Goal: Task Accomplishment & Management: Use online tool/utility

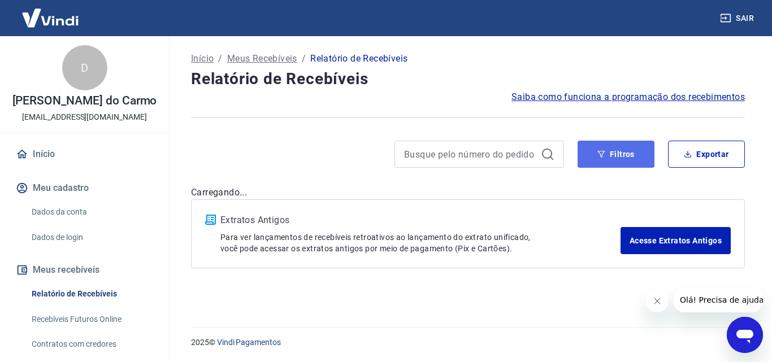
click at [596, 148] on button "Filtros" at bounding box center [616, 154] width 77 height 27
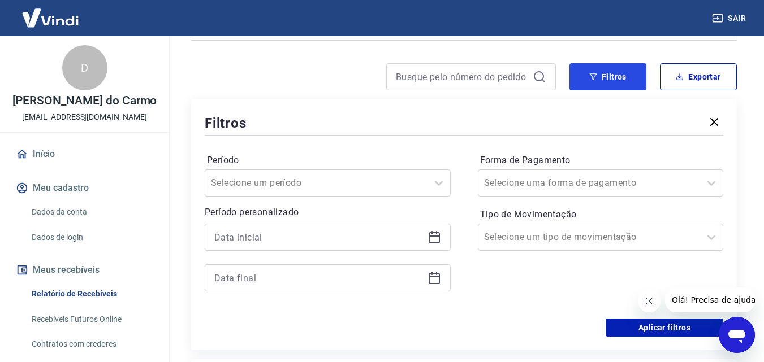
scroll to position [113, 0]
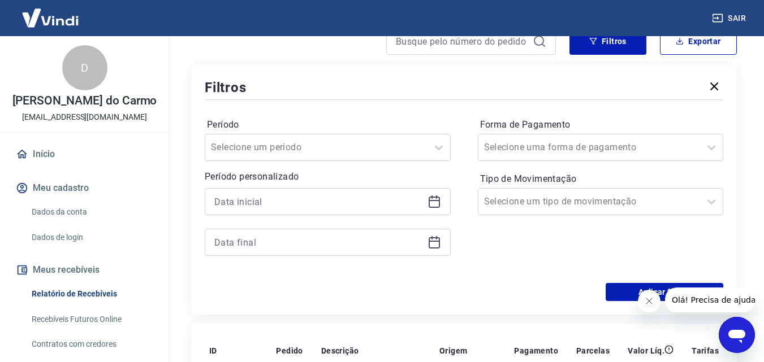
click at [437, 200] on icon at bounding box center [433, 200] width 11 height 1
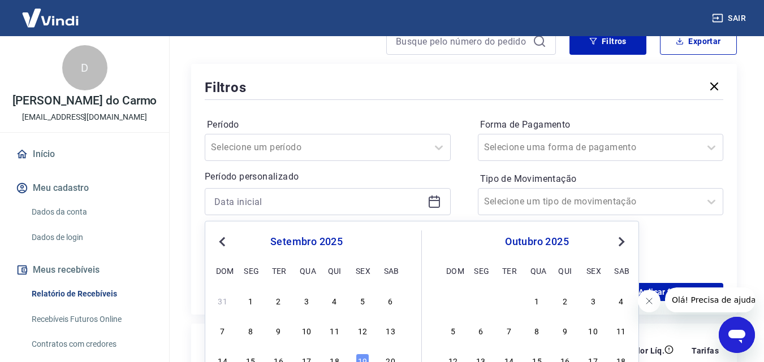
click at [437, 200] on icon at bounding box center [433, 200] width 11 height 1
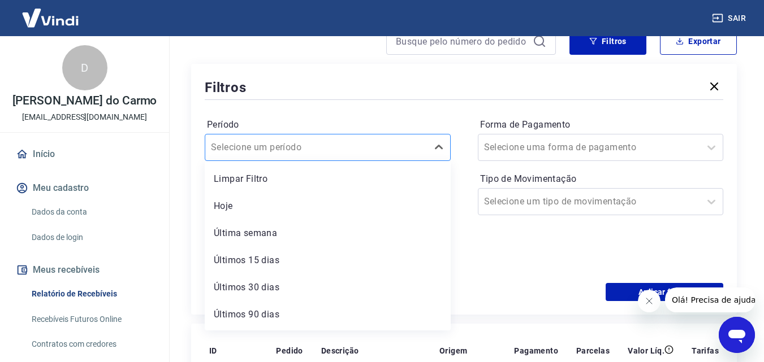
click at [357, 151] on div at bounding box center [316, 148] width 211 height 16
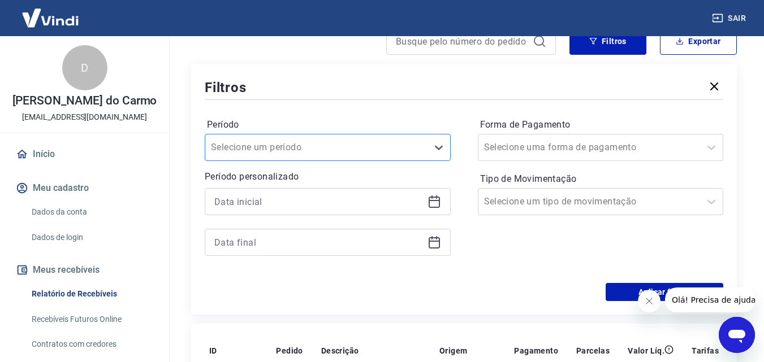
click at [357, 151] on div at bounding box center [316, 148] width 211 height 16
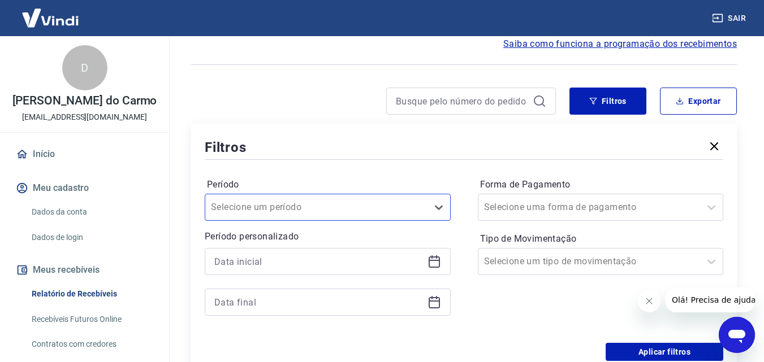
scroll to position [0, 0]
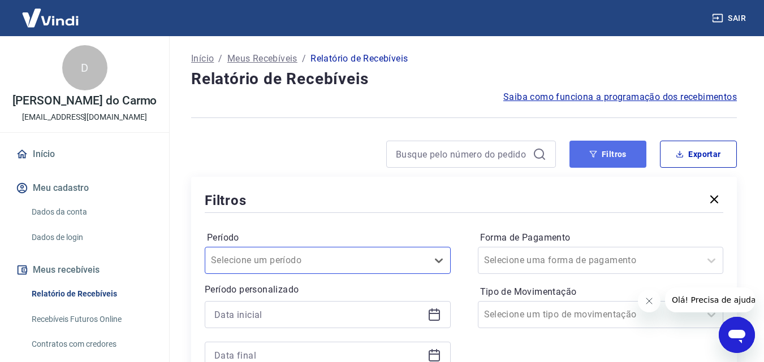
click at [615, 151] on button "Filtros" at bounding box center [607, 154] width 77 height 27
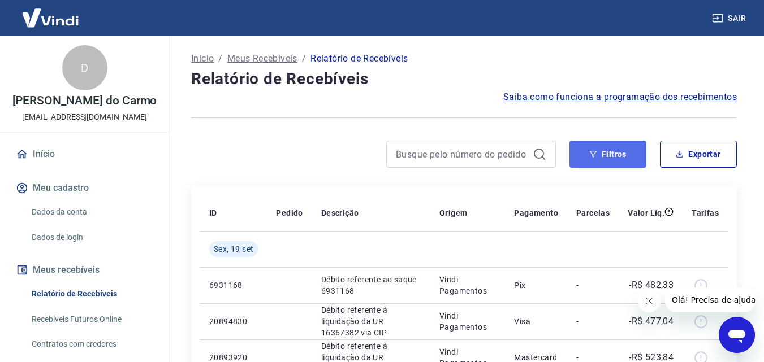
click at [593, 159] on button "Filtros" at bounding box center [607, 154] width 77 height 27
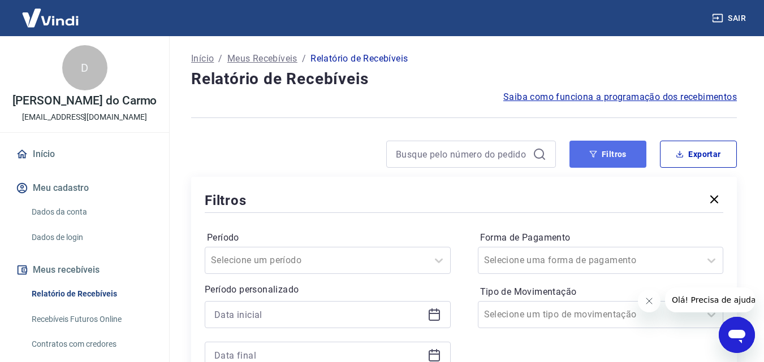
scroll to position [113, 0]
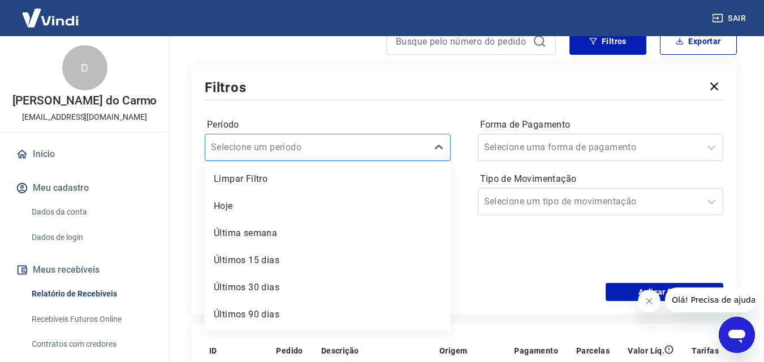
click at [307, 146] on input "Período" at bounding box center [268, 148] width 114 height 14
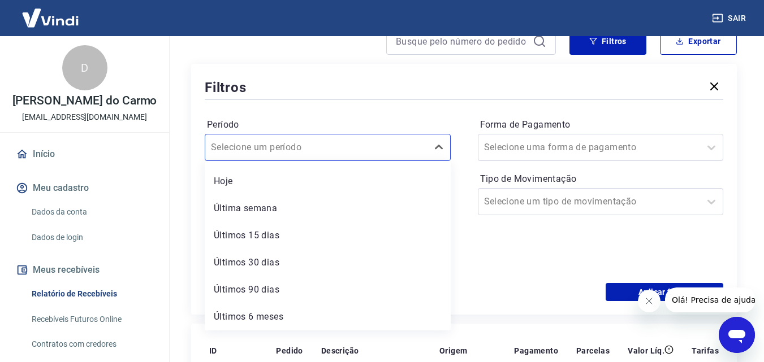
click at [344, 96] on div "Filtros" at bounding box center [464, 87] width 518 height 20
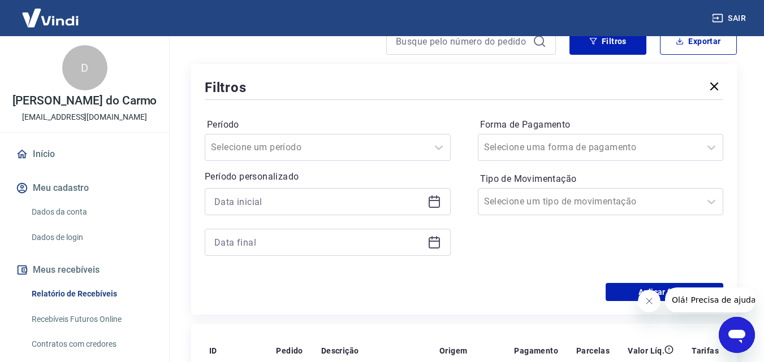
click at [431, 203] on icon at bounding box center [434, 202] width 14 height 14
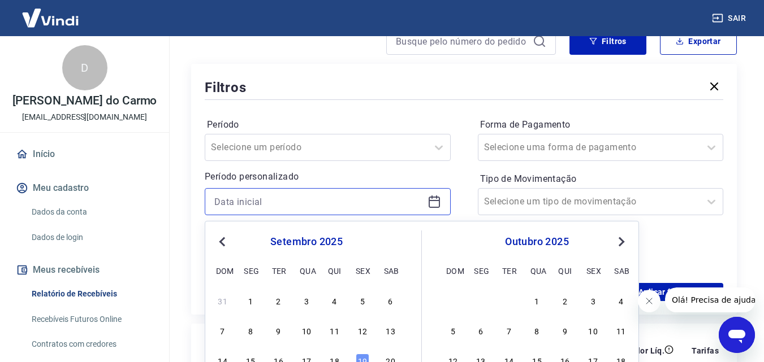
scroll to position [283, 0]
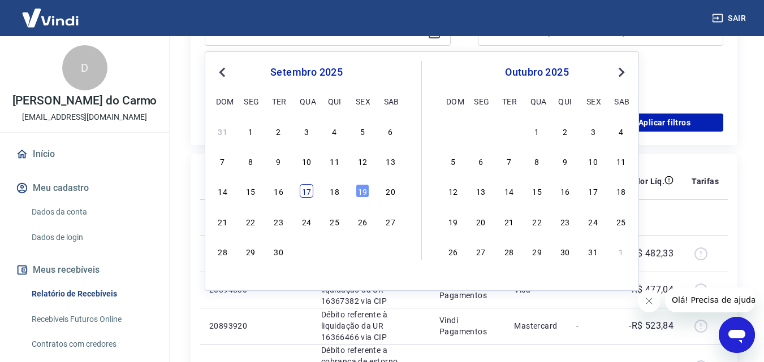
click at [309, 190] on div "17" at bounding box center [307, 191] width 14 height 14
type input "[DATE]"
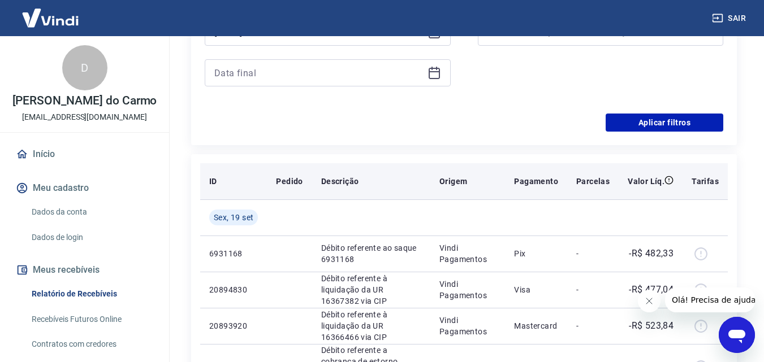
click at [307, 193] on th "Pedido" at bounding box center [289, 181] width 45 height 36
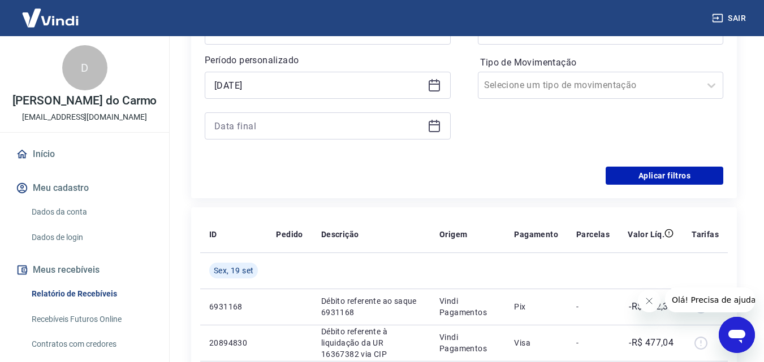
scroll to position [170, 0]
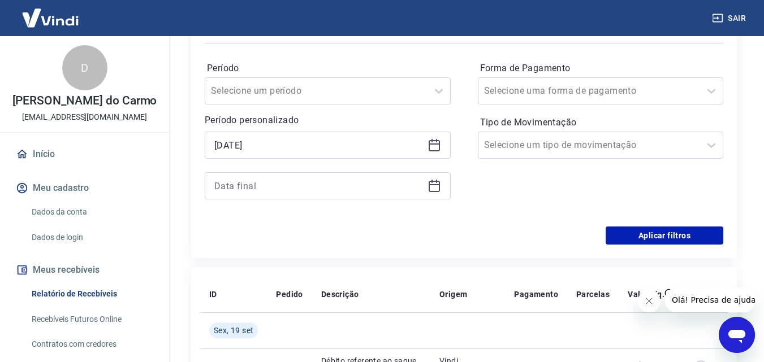
click at [434, 187] on icon at bounding box center [434, 186] width 14 height 14
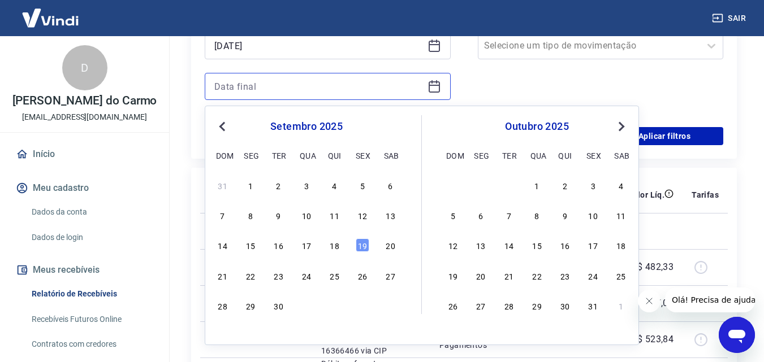
scroll to position [283, 0]
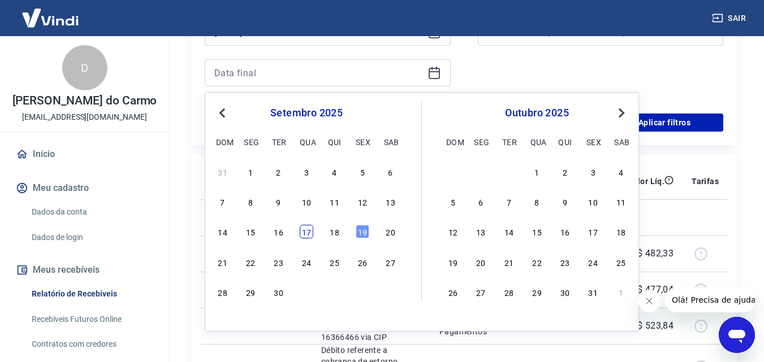
click at [309, 231] on div "17" at bounding box center [307, 232] width 14 height 14
type input "[DATE]"
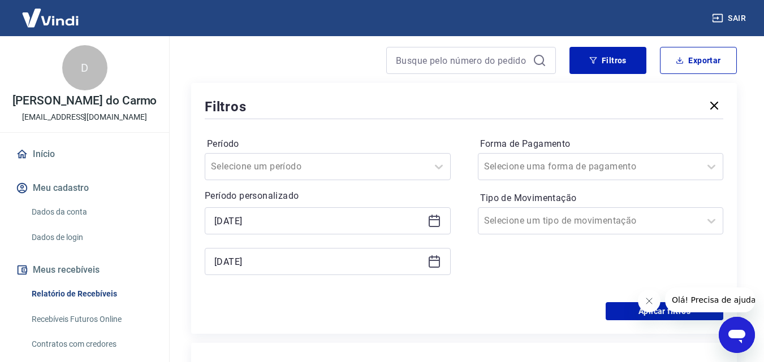
scroll to position [113, 0]
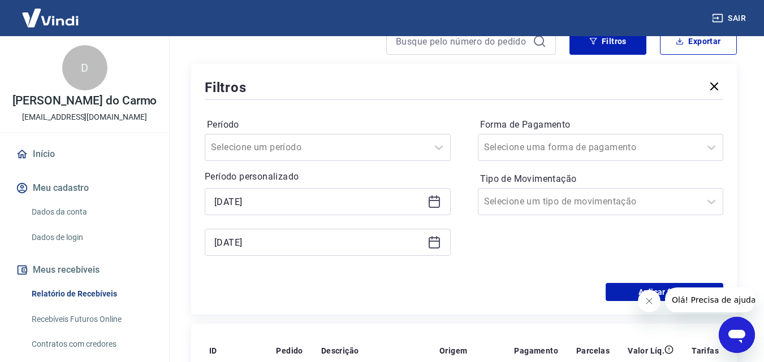
click at [647, 301] on icon "Fechar mensagem da empresa" at bounding box center [648, 301] width 9 height 9
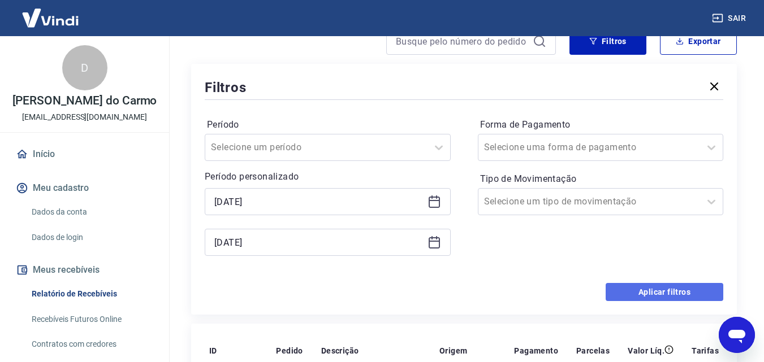
click at [643, 291] on button "Aplicar filtros" at bounding box center [664, 292] width 118 height 18
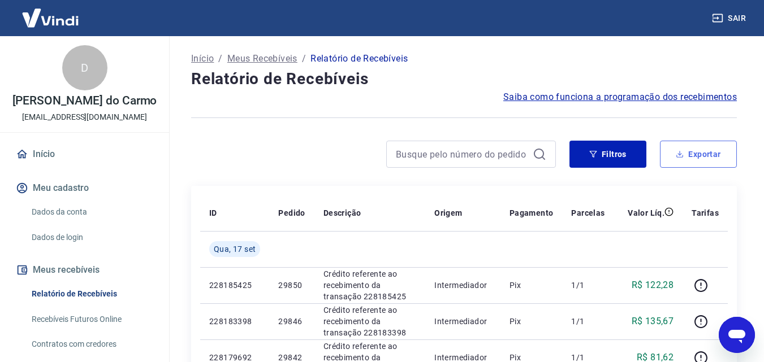
click at [700, 155] on button "Exportar" at bounding box center [698, 154] width 77 height 27
type input "[DATE]"
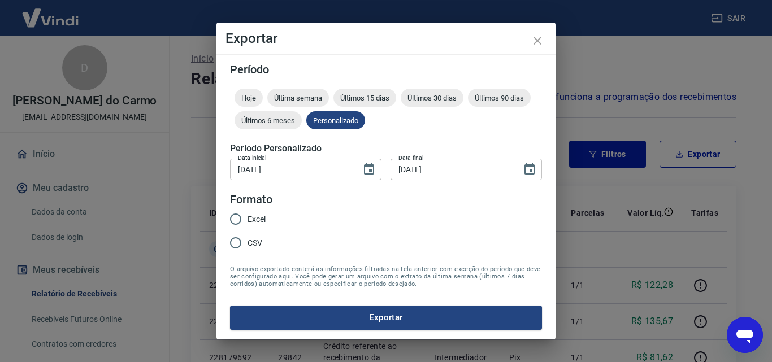
click at [238, 219] on input "Excel" at bounding box center [236, 219] width 24 height 24
radio input "true"
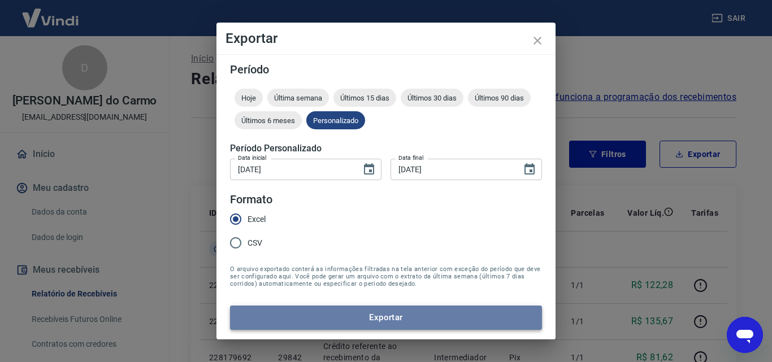
click at [394, 319] on button "Exportar" at bounding box center [386, 318] width 312 height 24
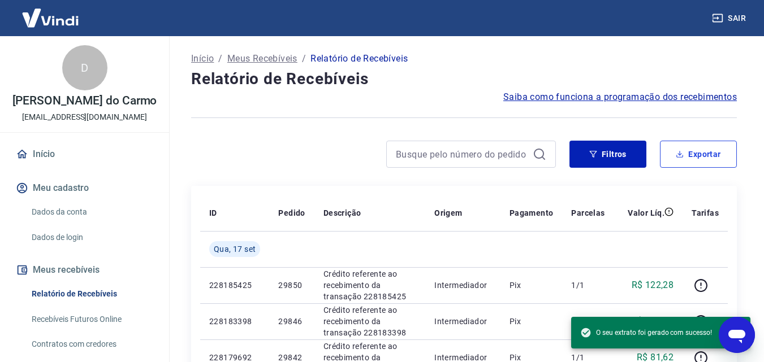
drag, startPoint x: 696, startPoint y: 154, endPoint x: 605, endPoint y: 159, distance: 91.7
click at [696, 154] on button "Exportar" at bounding box center [698, 154] width 77 height 27
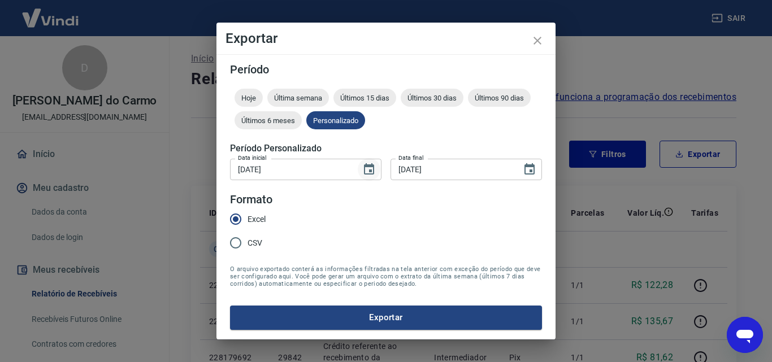
click at [372, 172] on icon "Choose date, selected date is 17 de set de 2025" at bounding box center [369, 168] width 10 height 11
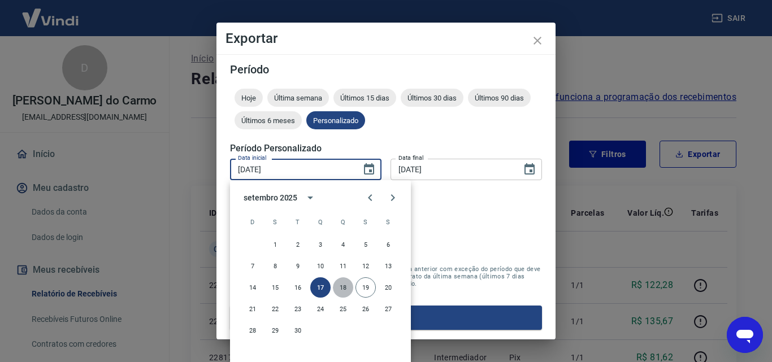
click at [343, 287] on button "18" at bounding box center [343, 288] width 20 height 20
type input "[DATE]"
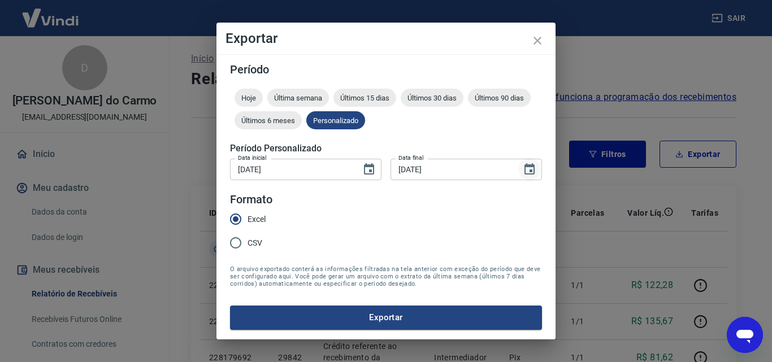
click at [533, 170] on icon "Choose date, selected date is 17 de set de 2025" at bounding box center [530, 170] width 14 height 14
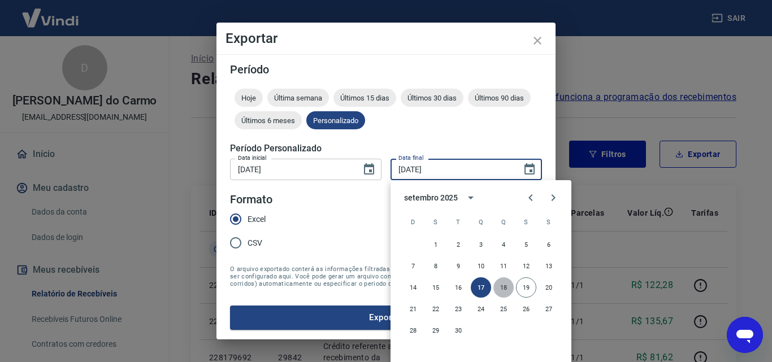
click at [501, 285] on button "18" at bounding box center [503, 288] width 20 height 20
type input "[DATE]"
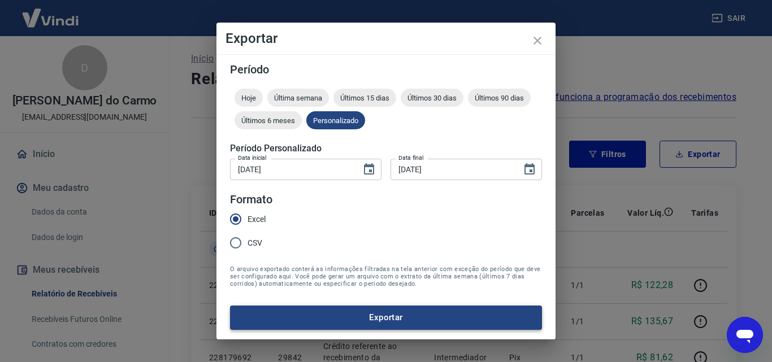
click at [362, 320] on button "Exportar" at bounding box center [386, 318] width 312 height 24
